Goal: Information Seeking & Learning: Learn about a topic

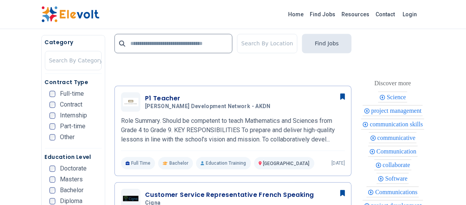
scroll to position [754, 0]
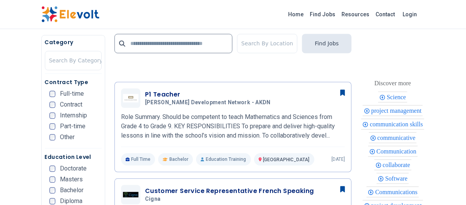
drag, startPoint x: 459, startPoint y: 85, endPoint x: 470, endPoint y: 86, distance: 10.5
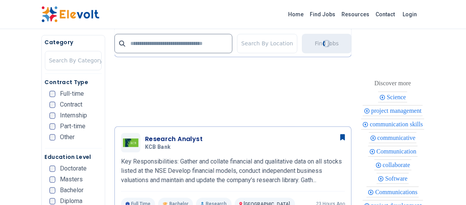
scroll to position [760, 0]
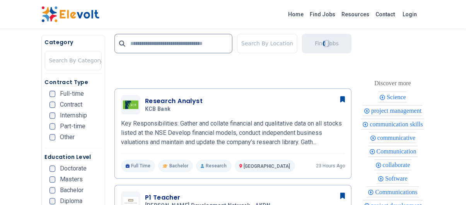
drag, startPoint x: 464, startPoint y: 50, endPoint x: 470, endPoint y: 54, distance: 7.5
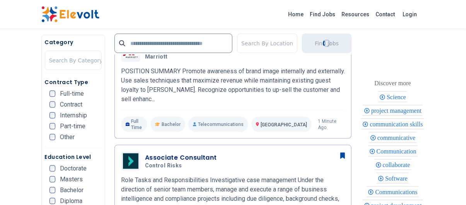
scroll to position [455, 0]
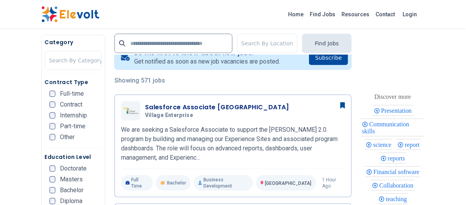
scroll to position [167, 0]
